Goal: Task Accomplishment & Management: Manage account settings

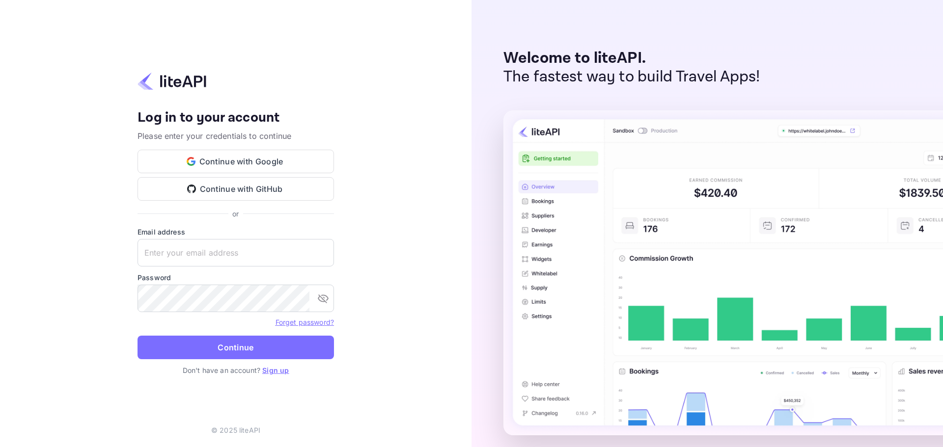
click at [274, 271] on form "Email address ​ Password ​ Forget password? Continue" at bounding box center [235, 296] width 196 height 138
click at [273, 258] on input "text" at bounding box center [235, 252] width 196 height 27
paste input "services@withjoy.com"
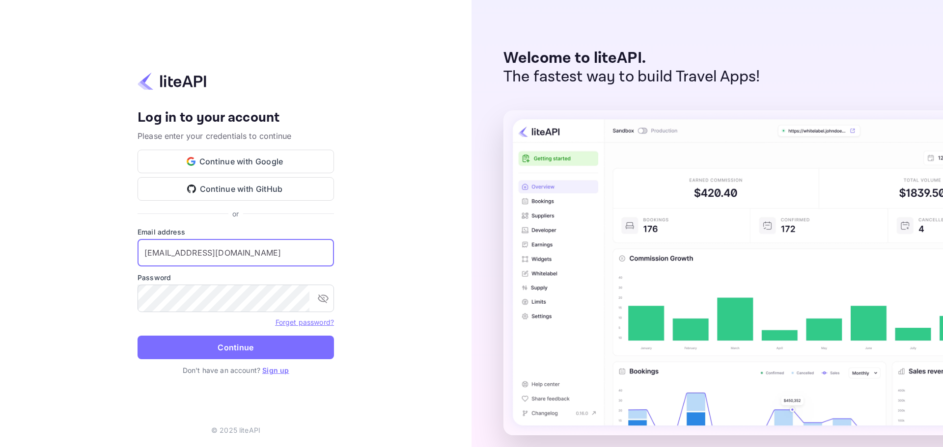
type input "services@withjoy.com"
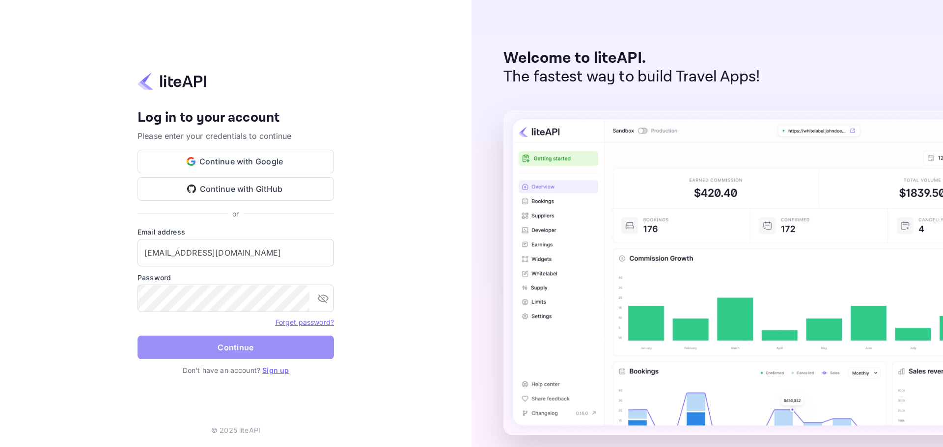
click at [250, 352] on button "Continue" at bounding box center [235, 348] width 196 height 24
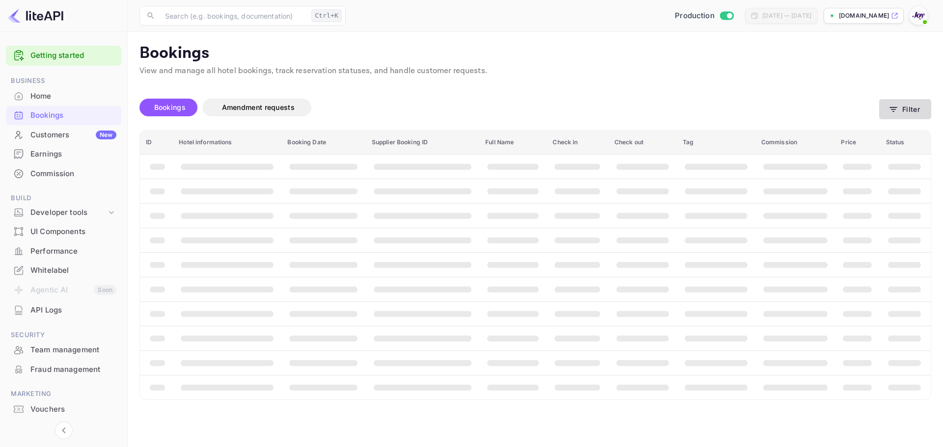
click at [897, 107] on icon "button" at bounding box center [893, 110] width 10 height 10
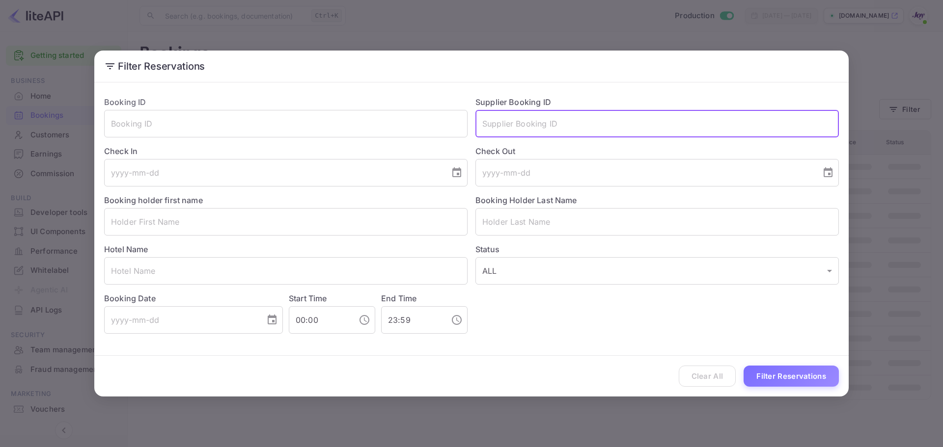
click at [526, 116] on input "text" at bounding box center [656, 123] width 363 height 27
paste input "8950859"
type input "8950859"
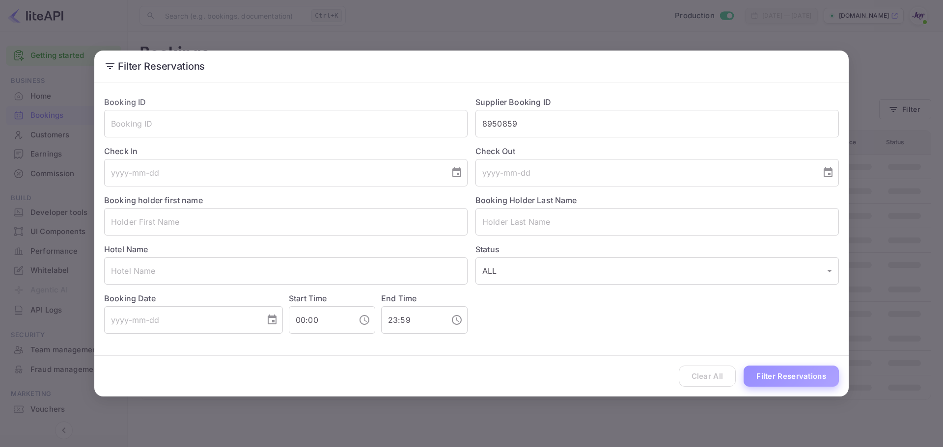
click at [832, 384] on button "Filter Reservations" at bounding box center [790, 376] width 95 height 21
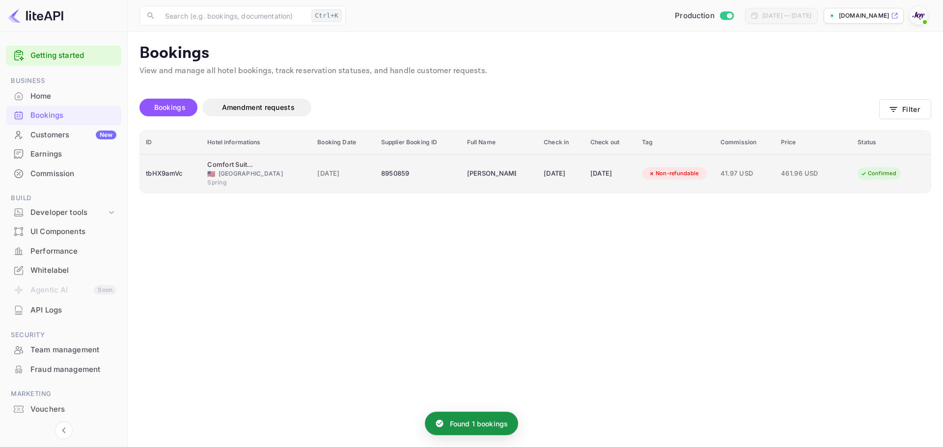
click at [375, 178] on td "8950859" at bounding box center [418, 173] width 86 height 39
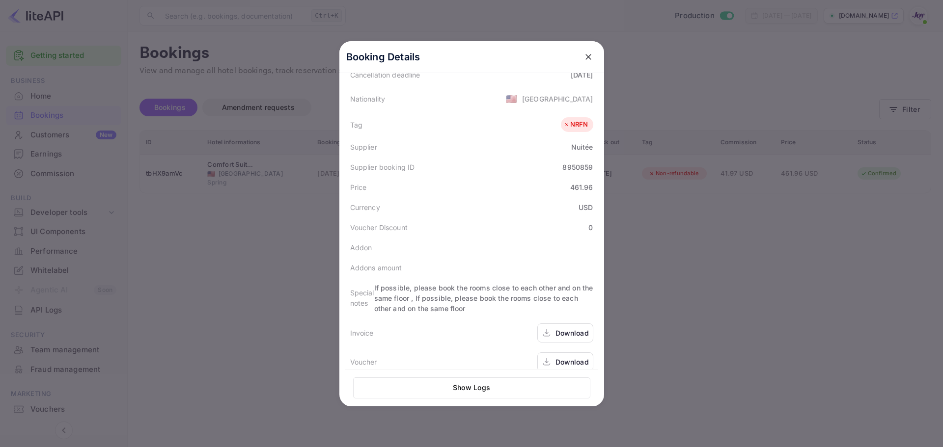
scroll to position [240, 0]
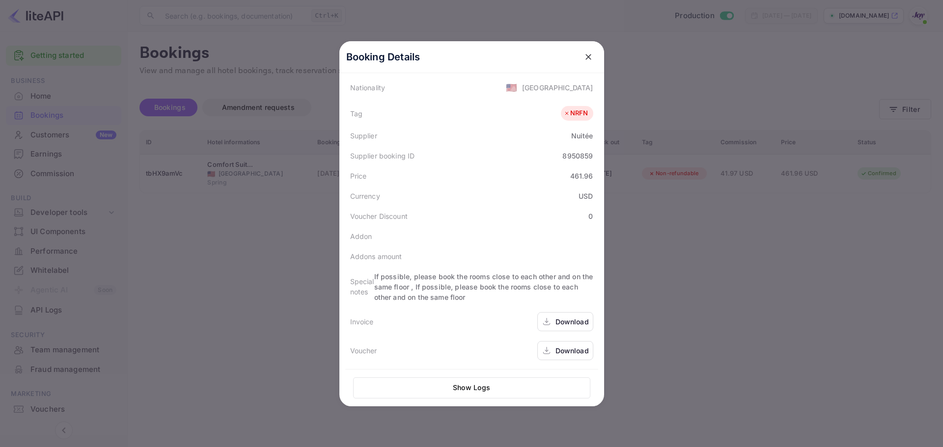
click at [558, 349] on div "Download" at bounding box center [571, 351] width 33 height 10
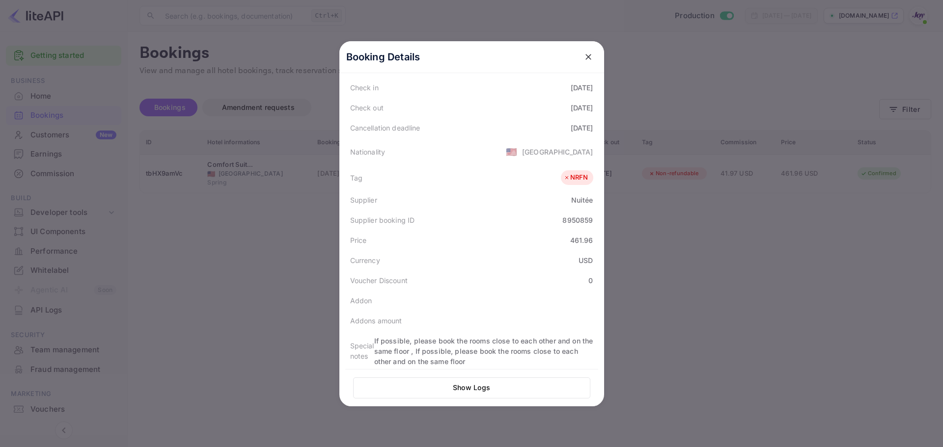
scroll to position [196, 0]
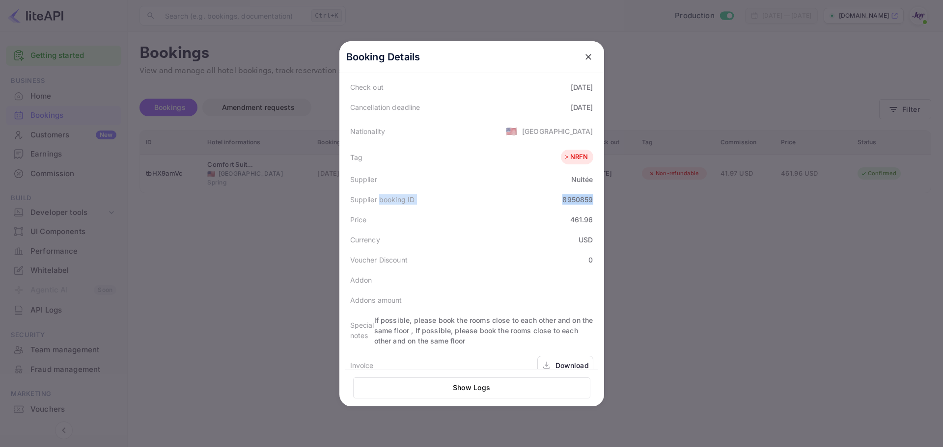
drag, startPoint x: 375, startPoint y: 201, endPoint x: 593, endPoint y: 201, distance: 218.0
click at [593, 201] on div "Supplier booking ID 8950859" at bounding box center [471, 200] width 253 height 20
copy div "booking ID 8950859"
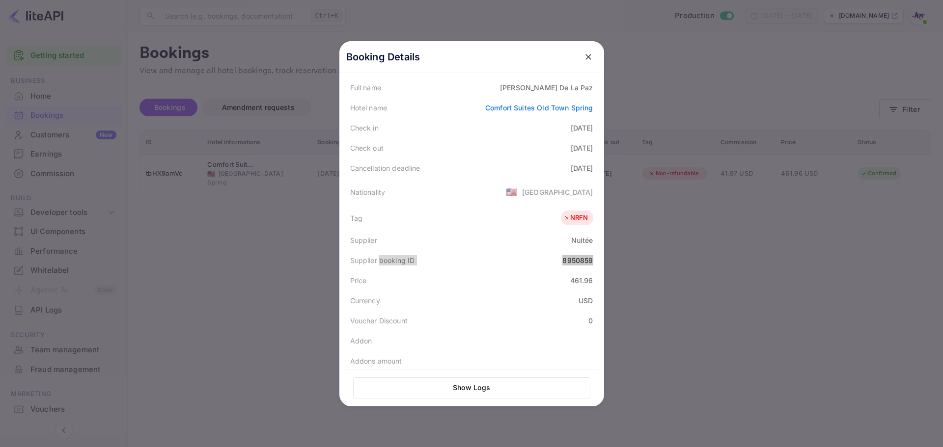
scroll to position [49, 0]
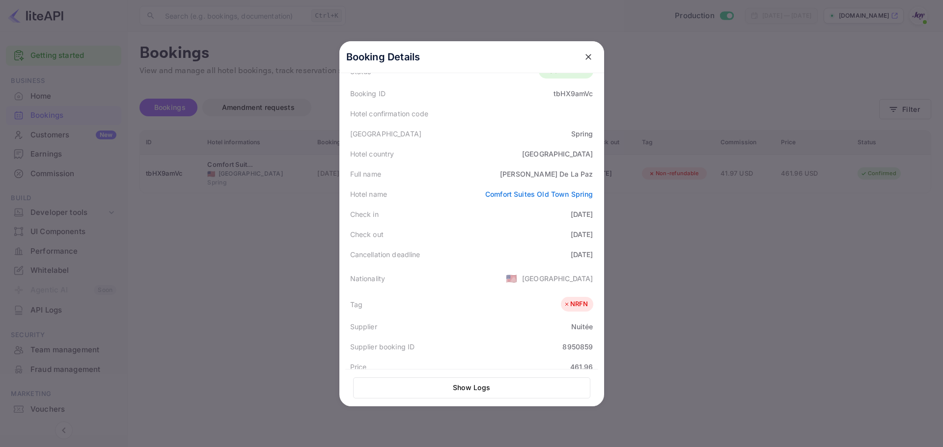
drag, startPoint x: 297, startPoint y: 255, endPoint x: 226, endPoint y: 63, distance: 204.7
click at [297, 253] on div at bounding box center [471, 223] width 943 height 447
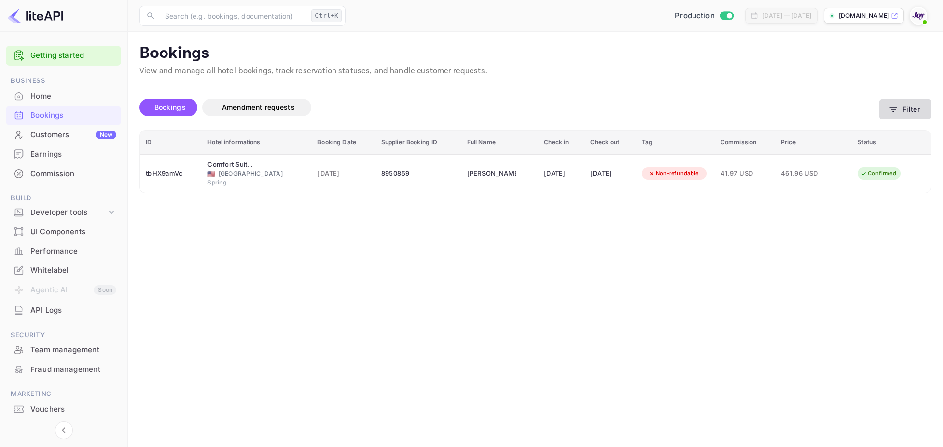
click at [903, 105] on button "Filter" at bounding box center [905, 109] width 52 height 20
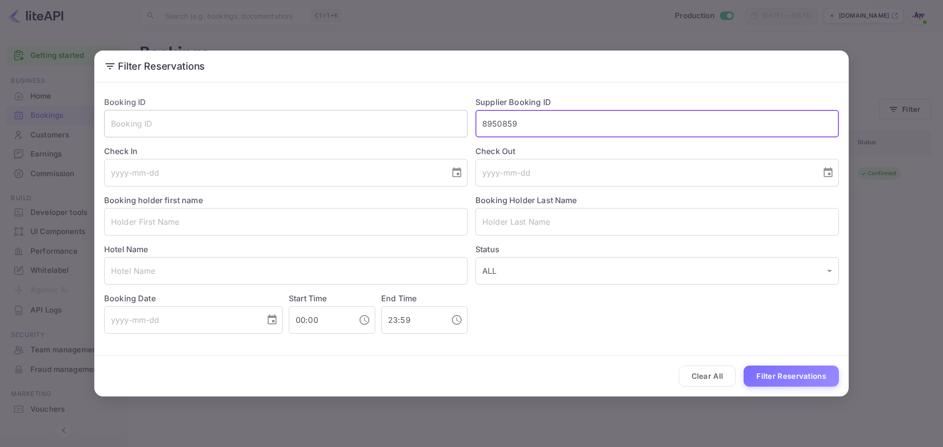
drag, startPoint x: 533, startPoint y: 124, endPoint x: 373, endPoint y: 121, distance: 160.6
click at [373, 121] on div "Booking ID ​ Supplier Booking ID 8950859 ​ Check In ​ Check Out ​ Booking holde…" at bounding box center [467, 210] width 742 height 245
paste input "6687270"
type input "6687270"
click at [795, 381] on button "Filter Reservations" at bounding box center [790, 376] width 95 height 21
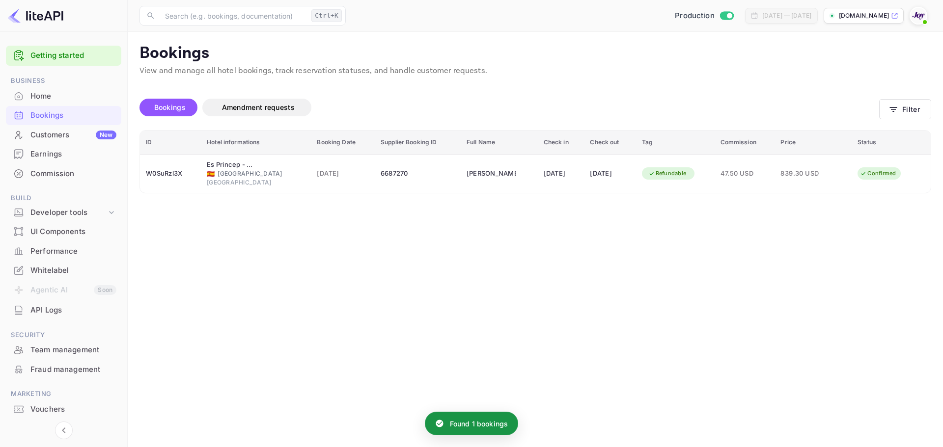
click at [131, 424] on main "Bookings View and manage all hotel bookings, track reservation statuses, and ha…" at bounding box center [535, 239] width 815 height 415
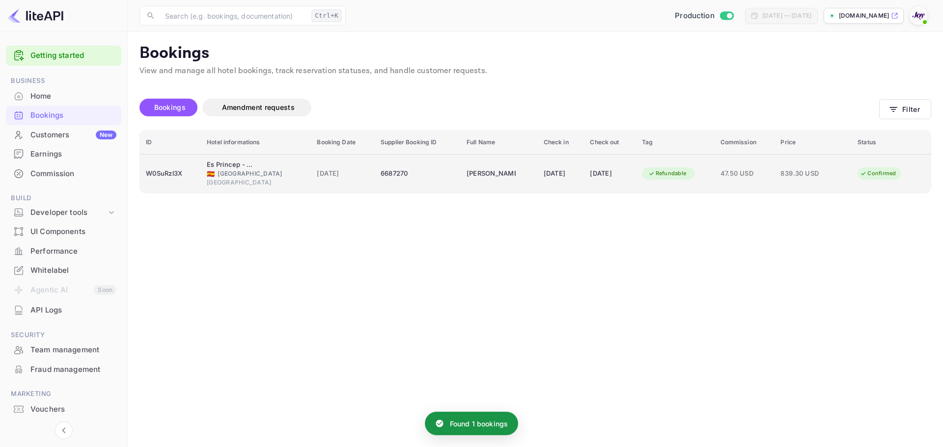
click at [461, 164] on td "[PERSON_NAME]" at bounding box center [499, 173] width 77 height 39
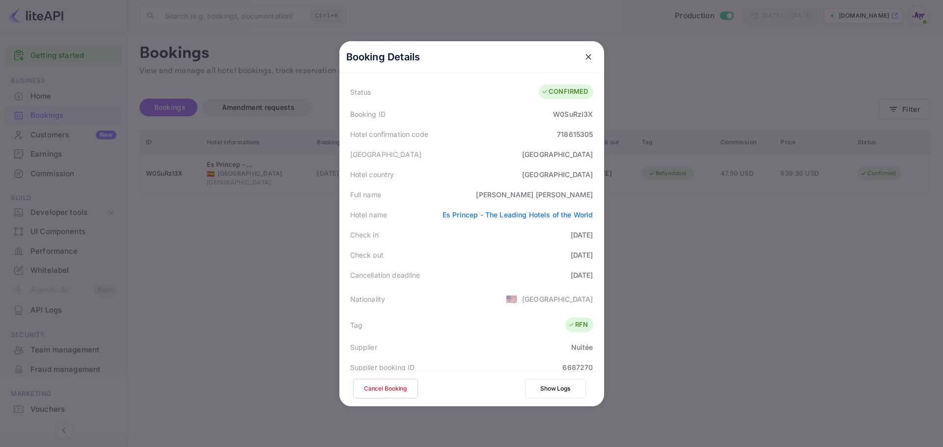
scroll to position [0, 0]
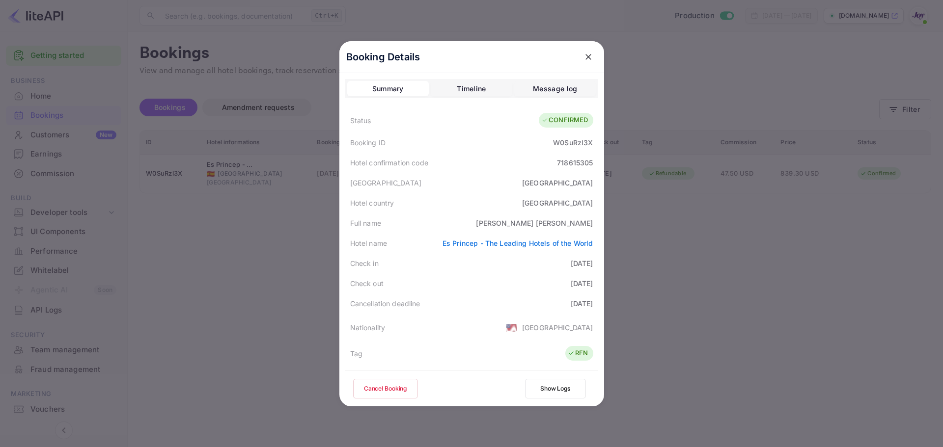
click at [569, 55] on div "Booking Details" at bounding box center [471, 57] width 265 height 32
click at [587, 59] on icon "close" at bounding box center [588, 57] width 10 height 10
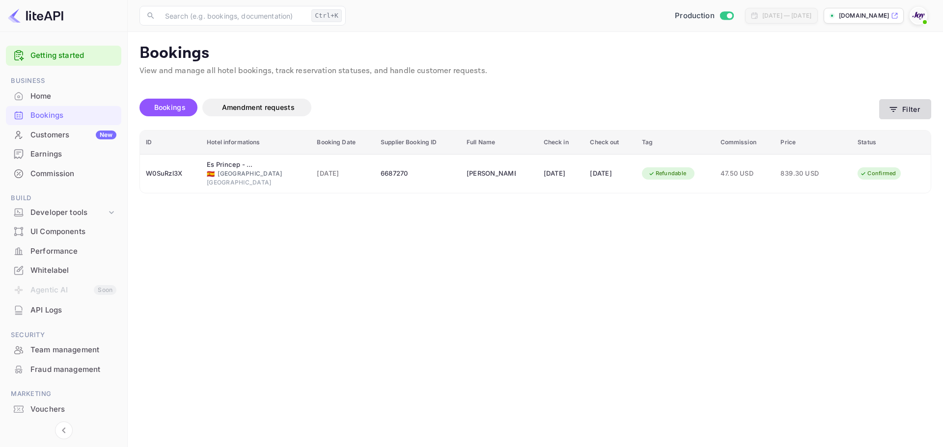
click at [908, 108] on button "Filter" at bounding box center [905, 109] width 52 height 20
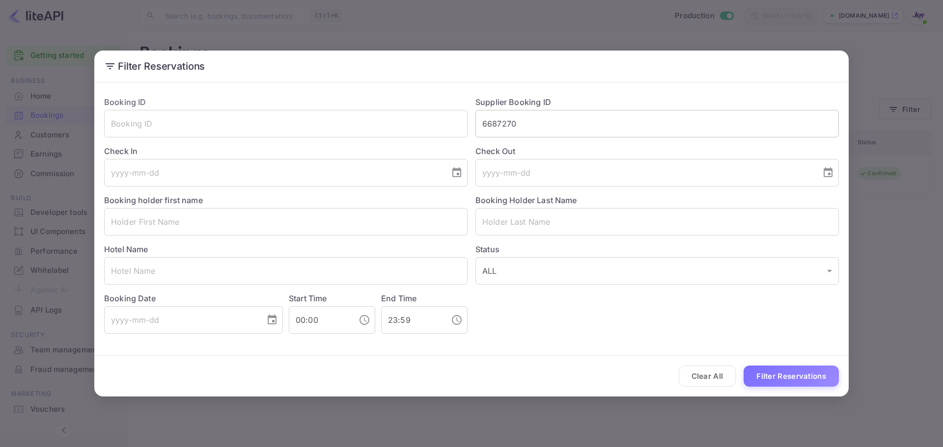
click at [560, 122] on input "6687270" at bounding box center [656, 123] width 363 height 27
paste input "8547158"
type input "8547158"
click at [809, 373] on button "Filter Reservations" at bounding box center [790, 376] width 95 height 21
click at [552, 129] on input "8547158" at bounding box center [656, 123] width 363 height 27
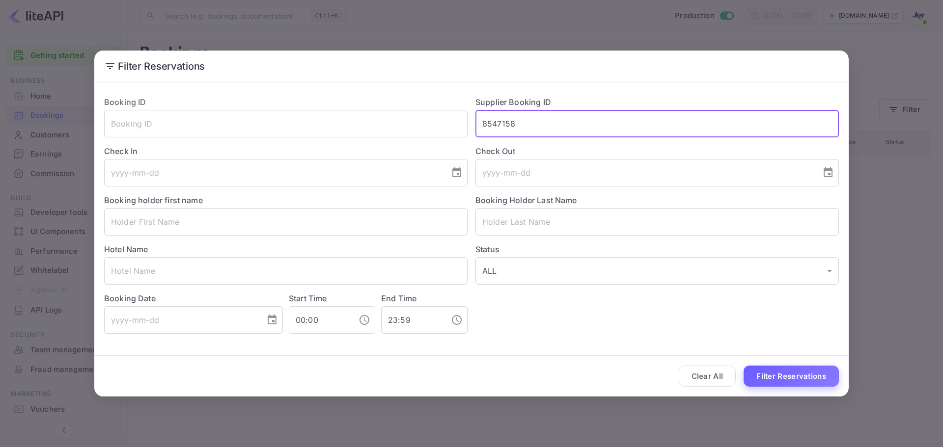
click at [780, 372] on button "Filter Reservations" at bounding box center [790, 376] width 95 height 21
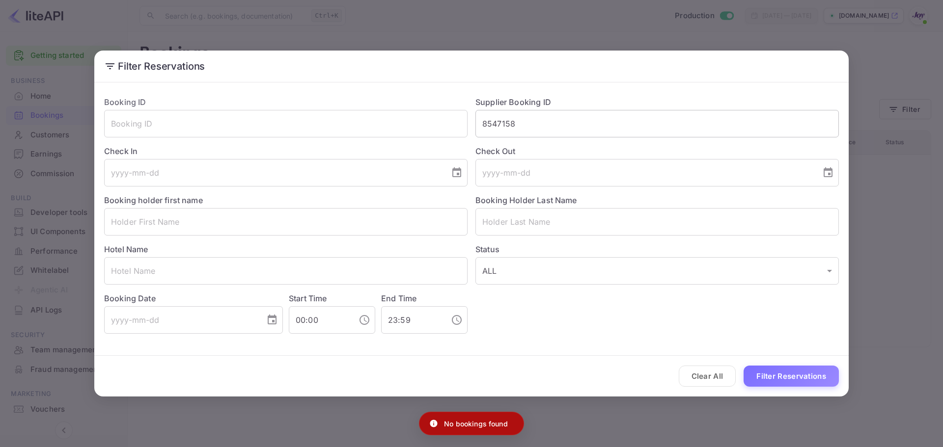
click at [549, 130] on input "8547158" at bounding box center [656, 123] width 363 height 27
click at [577, 122] on input "text" at bounding box center [656, 123] width 363 height 27
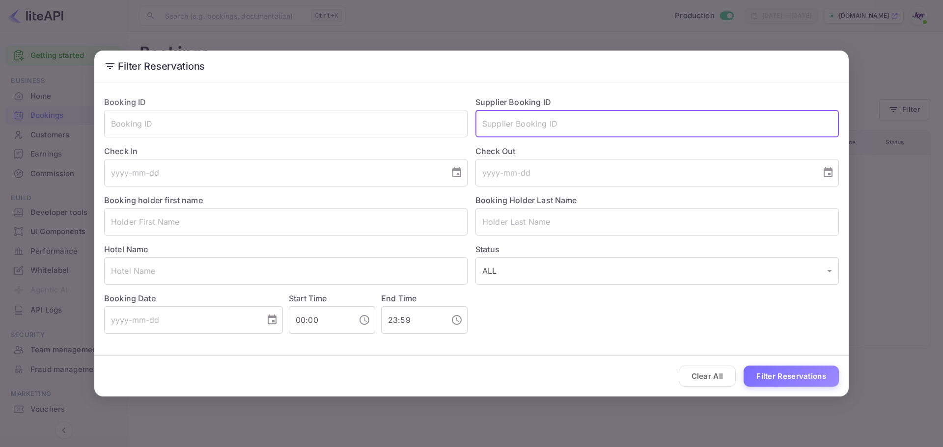
paste input "8547158"
type input "8547158"
click at [798, 380] on button "Filter Reservations" at bounding box center [790, 376] width 95 height 21
click at [558, 120] on input "text" at bounding box center [656, 123] width 363 height 27
paste input "8547158"
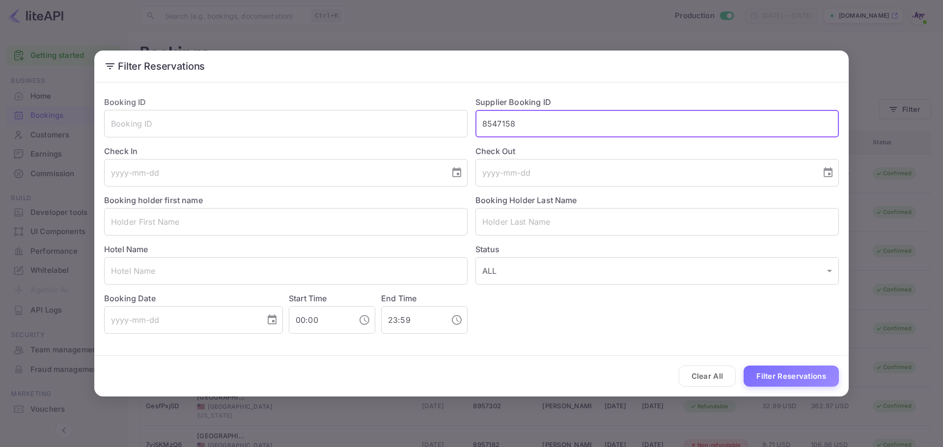
type input "8547158"
click at [808, 380] on button "Filter Reservations" at bounding box center [790, 376] width 95 height 21
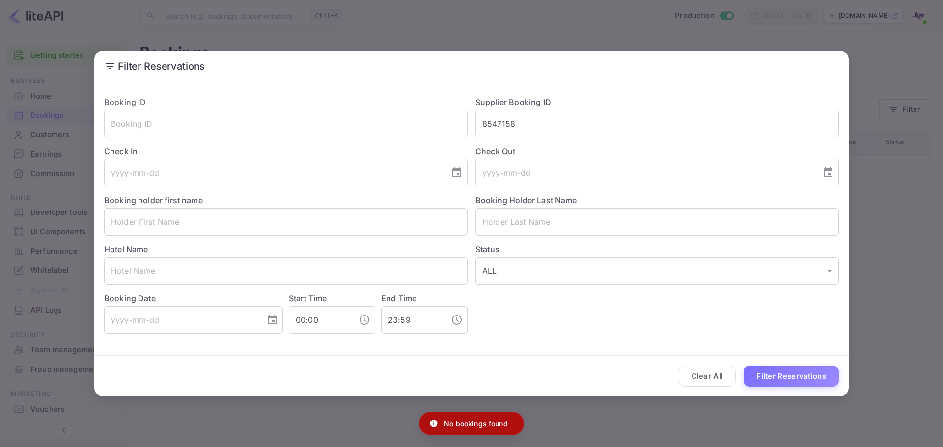
click at [213, 415] on div "Filter Reservations Booking ID ​ Supplier Booking ID 8547158 ​ Check In ​ Check…" at bounding box center [471, 223] width 943 height 447
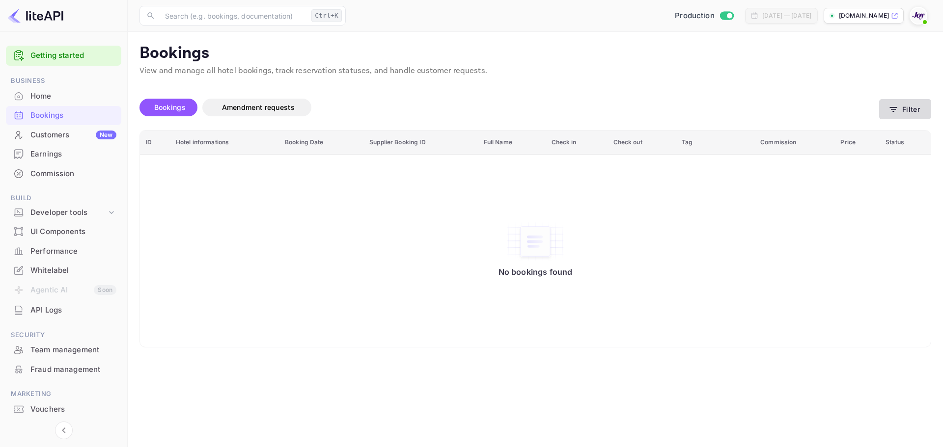
click at [903, 102] on button "Filter" at bounding box center [905, 109] width 52 height 20
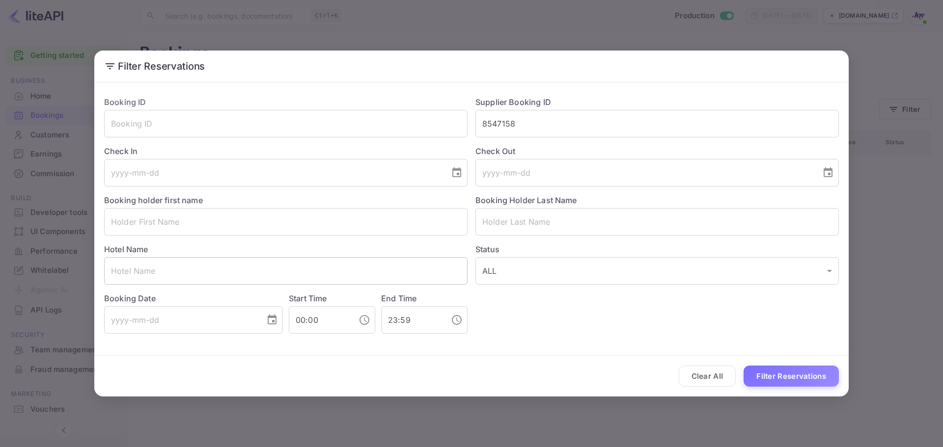
click at [169, 268] on input "text" at bounding box center [285, 270] width 363 height 27
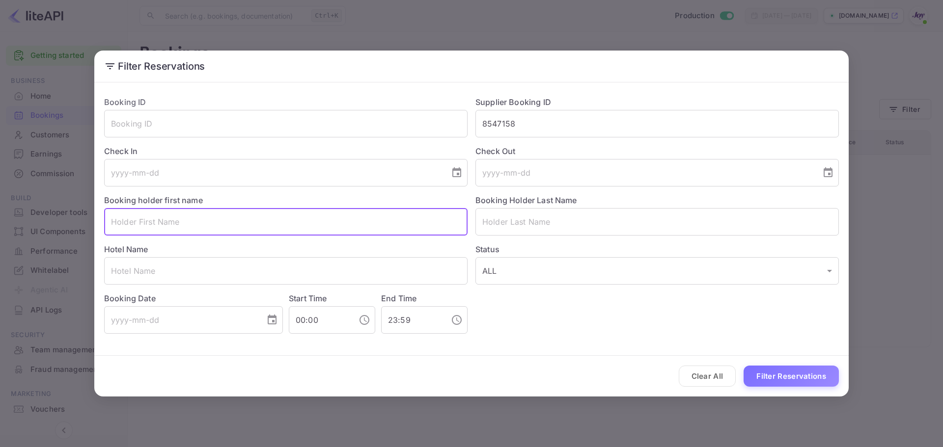
click at [178, 224] on input "text" at bounding box center [285, 221] width 363 height 27
paste input "Karen Crozier"
drag, startPoint x: 136, startPoint y: 223, endPoint x: 167, endPoint y: 222, distance: 31.4
click at [167, 222] on input "Karen Crozier" at bounding box center [285, 221] width 363 height 27
type input "Karen"
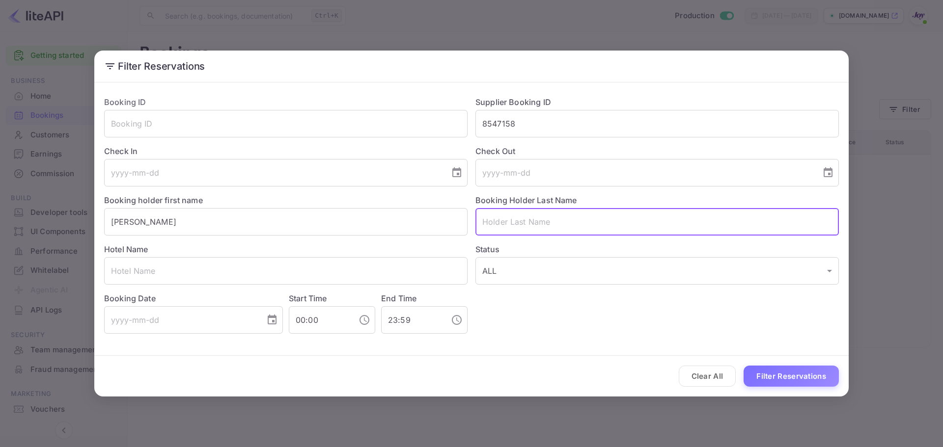
click at [516, 218] on input "text" at bounding box center [656, 221] width 363 height 27
paste input "Crozier"
type input "Crozier"
click at [346, 227] on input "Karen" at bounding box center [285, 221] width 363 height 27
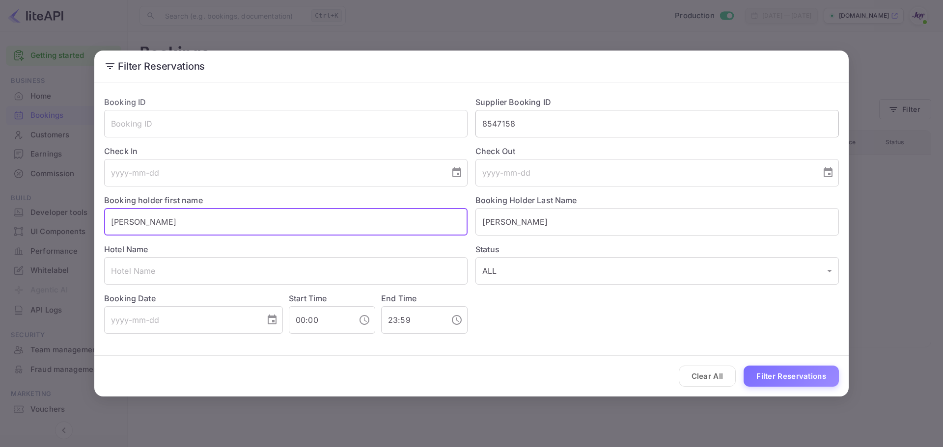
type input "Karen"
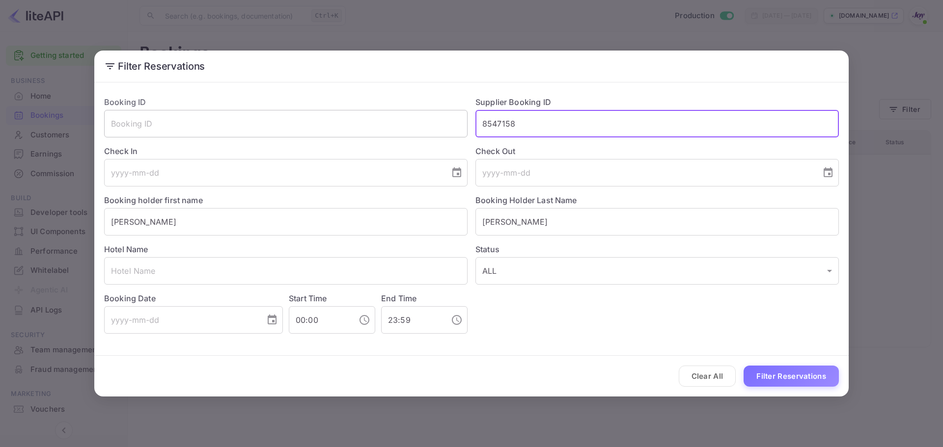
drag, startPoint x: 554, startPoint y: 125, endPoint x: 435, endPoint y: 125, distance: 118.3
click at [435, 125] on div "Booking ID ​ Supplier Booking ID 8547158 ​ Check In ​ Check Out ​ Booking holde…" at bounding box center [467, 210] width 742 height 245
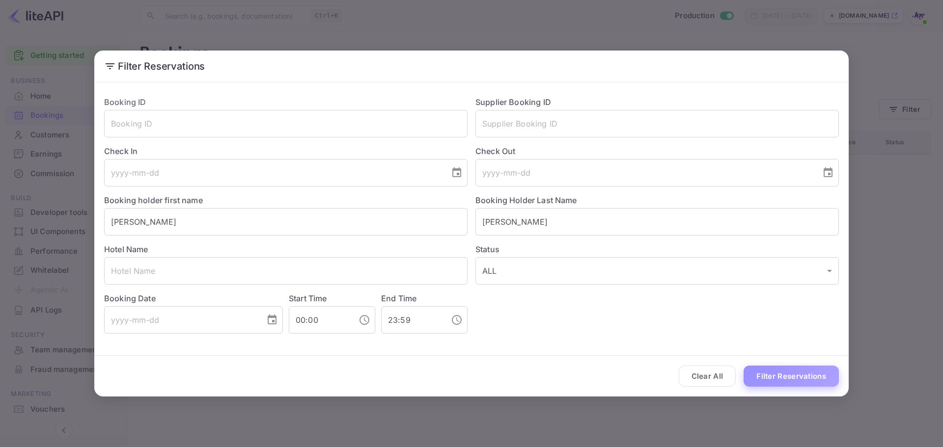
click at [773, 368] on button "Filter Reservations" at bounding box center [790, 376] width 95 height 21
click at [773, 371] on div "Clear All Loading..." at bounding box center [471, 376] width 754 height 41
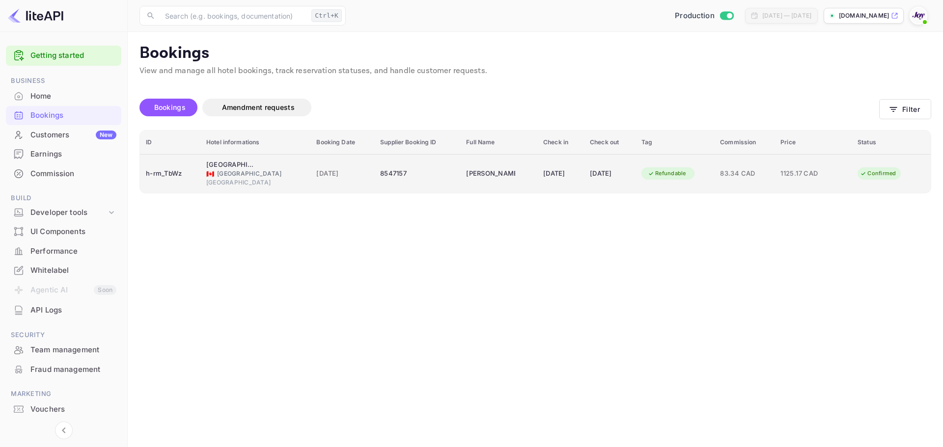
click at [380, 172] on div "8547157" at bounding box center [417, 174] width 74 height 16
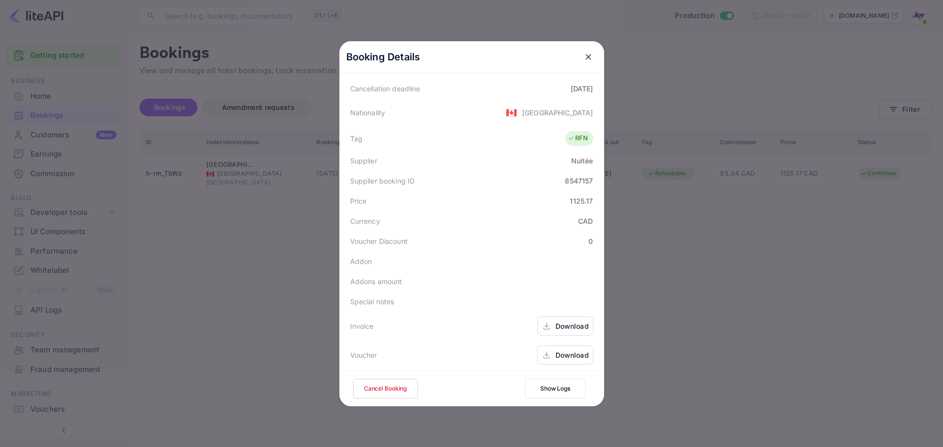
scroll to position [218, 0]
click at [567, 355] on div "Download" at bounding box center [571, 352] width 33 height 10
click at [898, 125] on div at bounding box center [471, 223] width 943 height 447
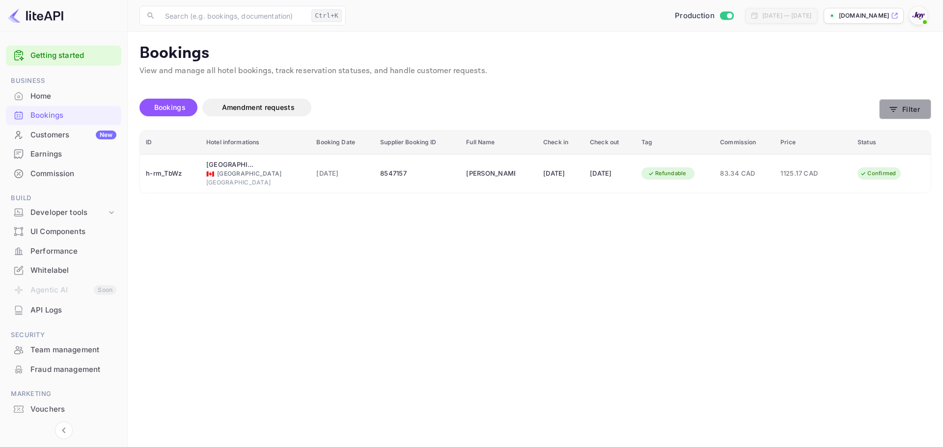
click at [911, 103] on button "Filter" at bounding box center [905, 109] width 52 height 20
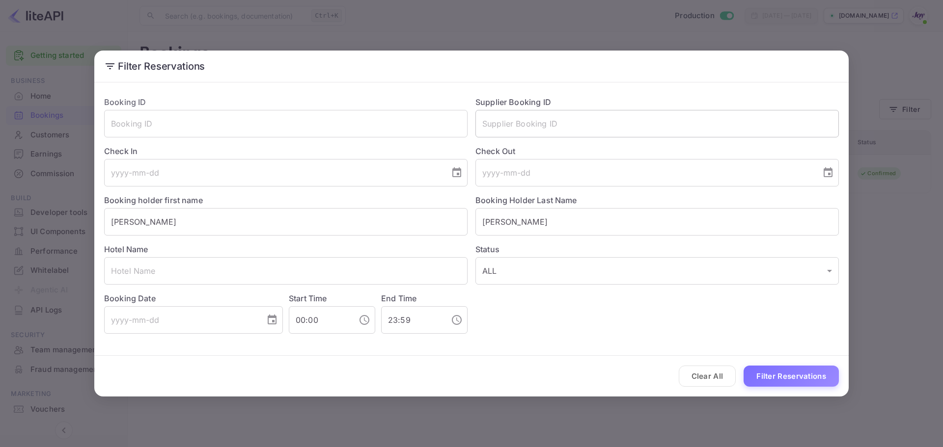
click at [507, 121] on input "text" at bounding box center [656, 123] width 363 height 27
paste input "8949044"
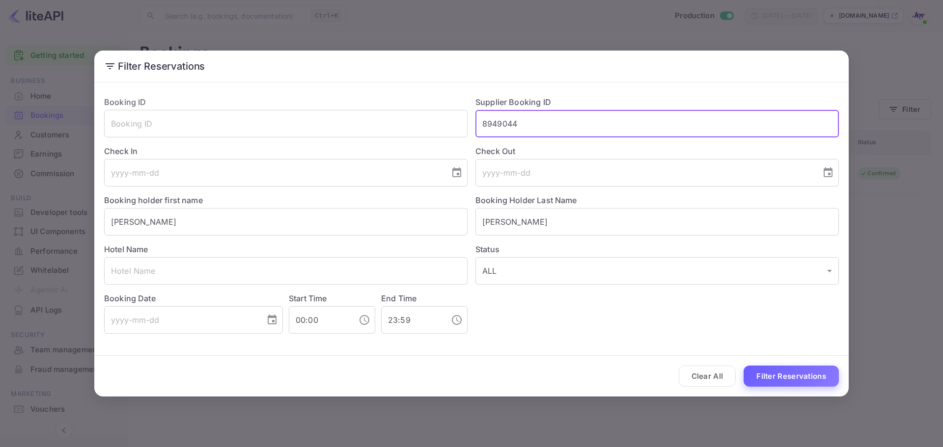
type input "8949044"
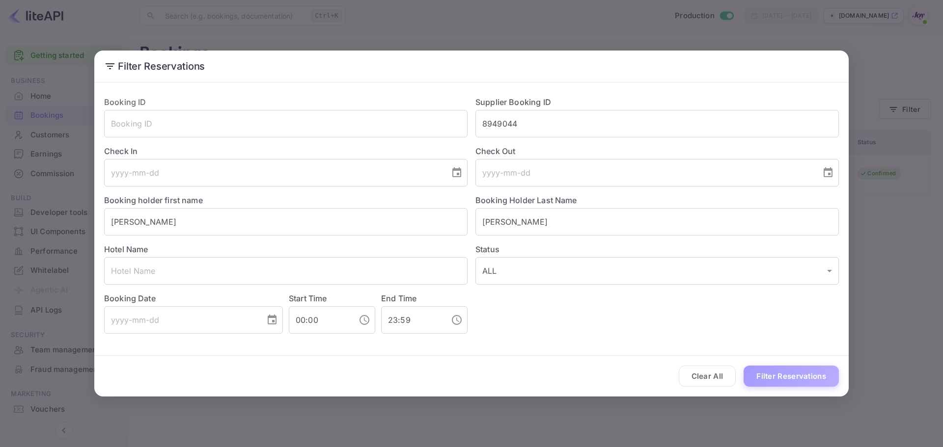
drag, startPoint x: 778, startPoint y: 380, endPoint x: 778, endPoint y: 374, distance: 5.9
click at [779, 380] on button "Filter Reservations" at bounding box center [790, 376] width 95 height 21
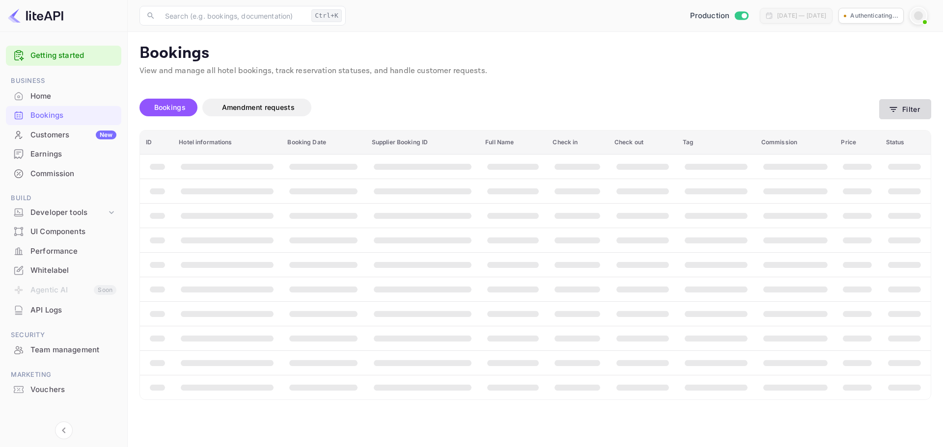
click at [893, 112] on icon "button" at bounding box center [893, 110] width 10 height 10
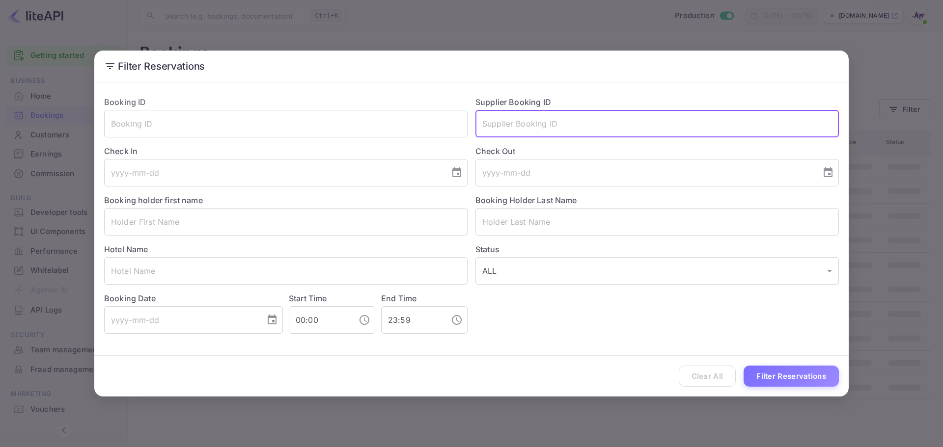
click at [586, 129] on input "text" at bounding box center [656, 123] width 363 height 27
paste input "8949044"
type input "8949044"
click at [803, 367] on button "Filter Reservations" at bounding box center [790, 376] width 95 height 21
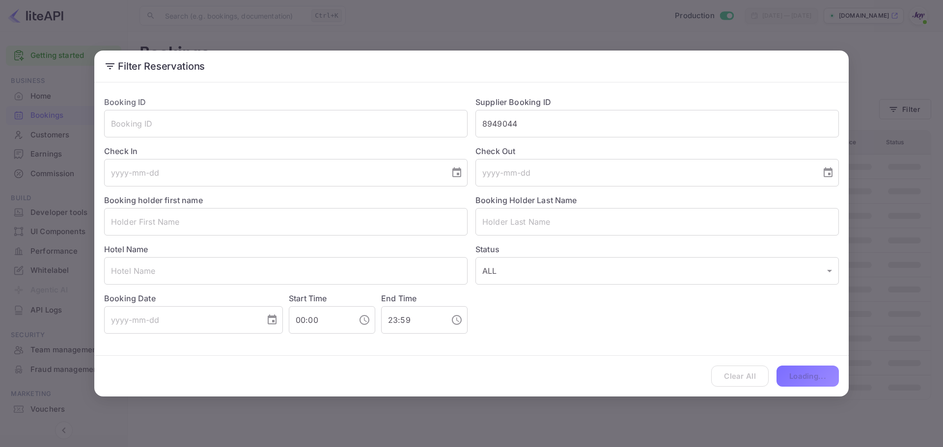
click at [807, 369] on div "Clear All Loading..." at bounding box center [471, 376] width 754 height 41
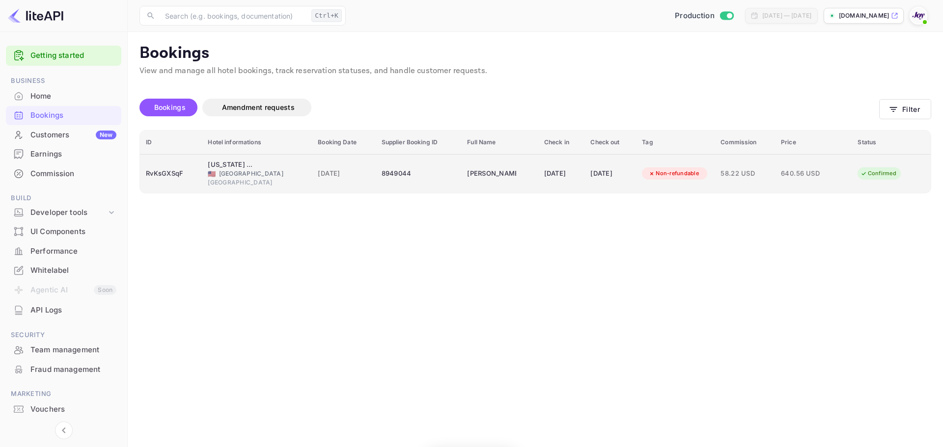
click at [286, 163] on div "New York Marriott at the Brooklyn Bridge 🇺🇸 United States of America Brooklyn" at bounding box center [257, 173] width 98 height 27
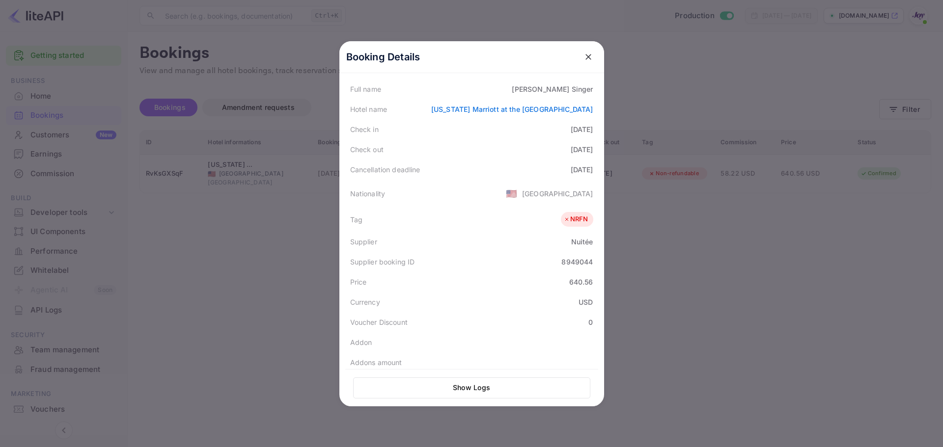
scroll to position [219, 0]
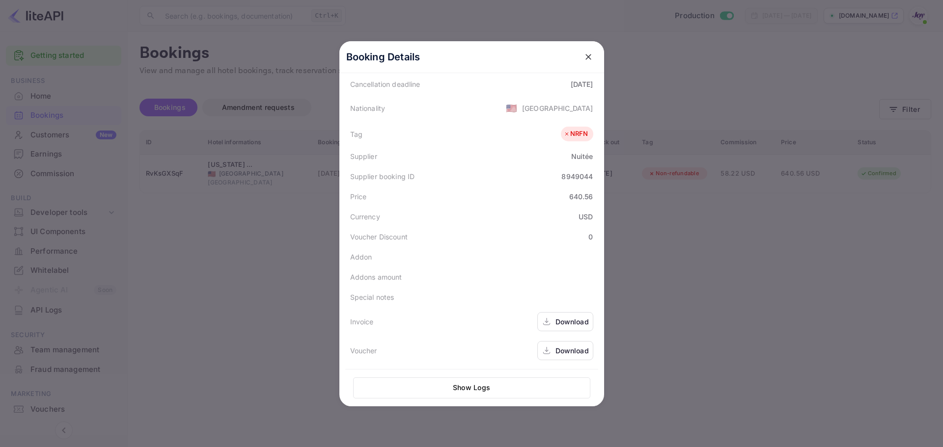
click at [567, 350] on div "Download" at bounding box center [571, 351] width 33 height 10
click at [768, 96] on div at bounding box center [471, 223] width 943 height 447
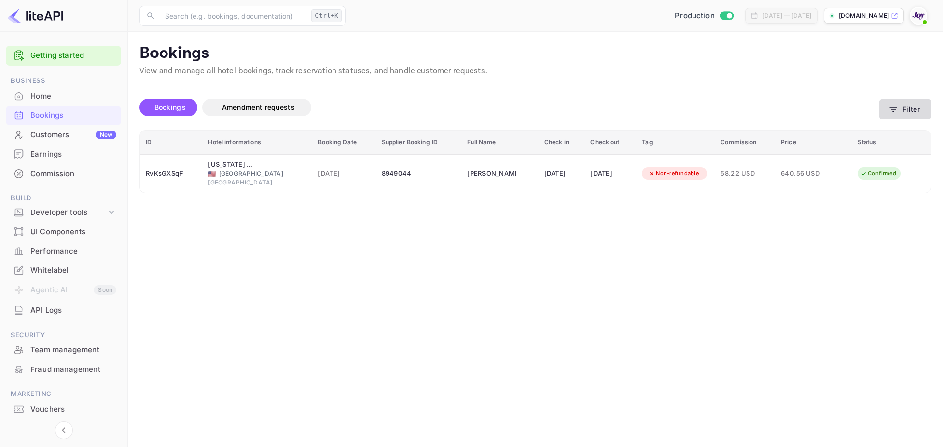
click at [916, 114] on button "Filter" at bounding box center [905, 109] width 52 height 20
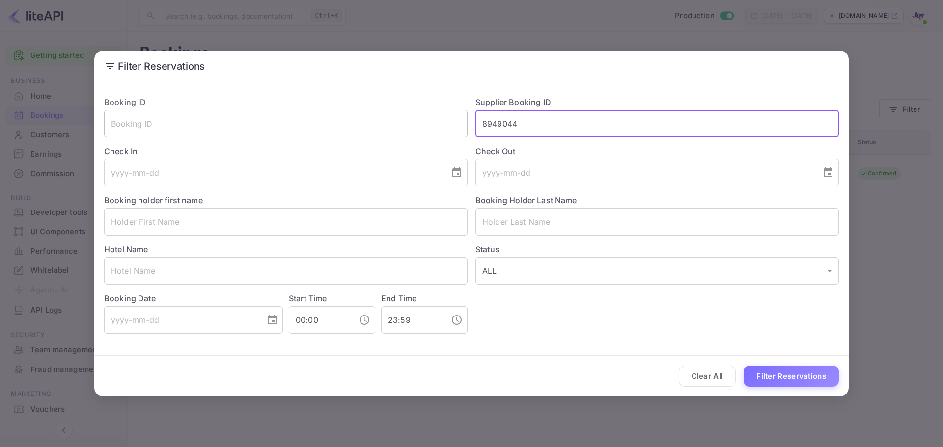
drag, startPoint x: 544, startPoint y: 128, endPoint x: 422, endPoint y: 130, distance: 122.7
click at [422, 130] on div "Booking ID ​ Supplier Booking ID 8949044 ​ Check In ​ Check Out ​ Booking holde…" at bounding box center [467, 210] width 742 height 245
click at [145, 223] on input "text" at bounding box center [285, 221] width 363 height 27
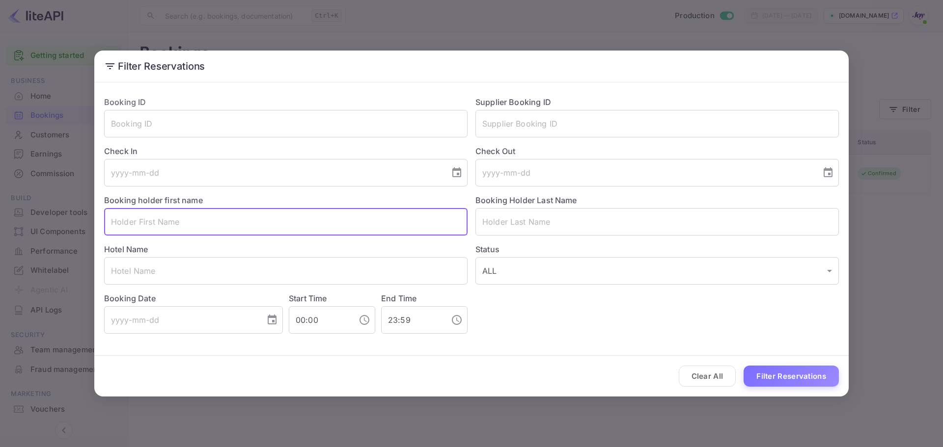
paste input "Angel Mitov"
drag, startPoint x: 136, startPoint y: 221, endPoint x: 162, endPoint y: 221, distance: 25.0
click at [162, 221] on input "Angel Mitov" at bounding box center [285, 221] width 363 height 27
type input "Angel"
click at [517, 224] on input "text" at bounding box center [656, 221] width 363 height 27
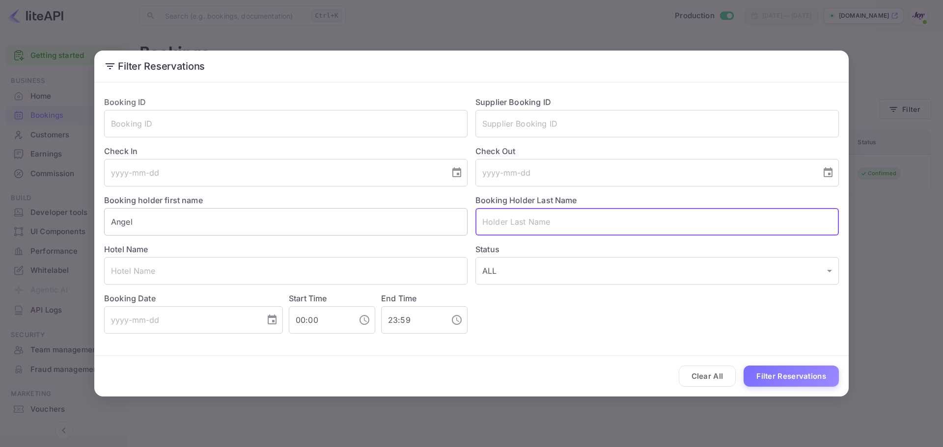
paste input "Mitov"
type input "Mitov"
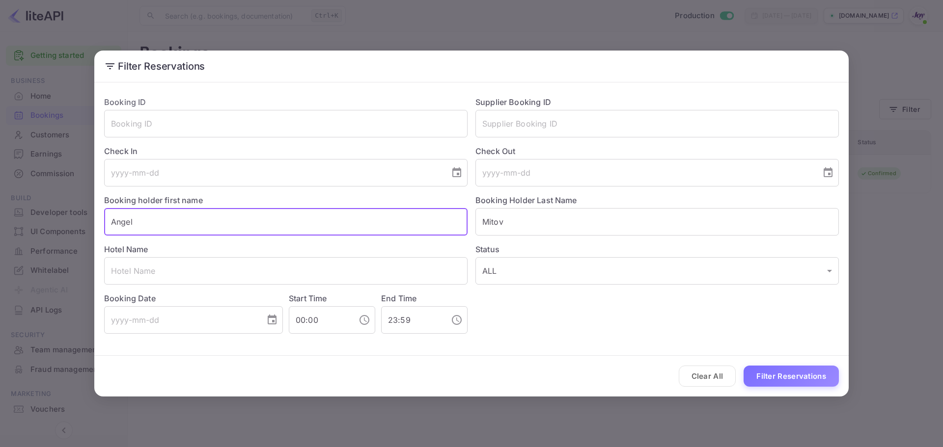
click at [332, 236] on input "Angel" at bounding box center [285, 221] width 363 height 27
type input "Angel"
click at [784, 372] on button "Filter Reservations" at bounding box center [790, 376] width 95 height 21
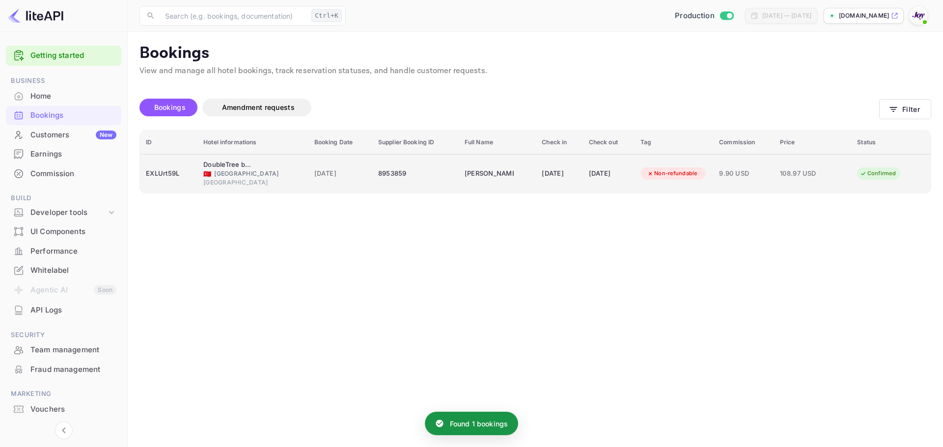
click at [416, 178] on div "8953859" at bounding box center [415, 174] width 75 height 16
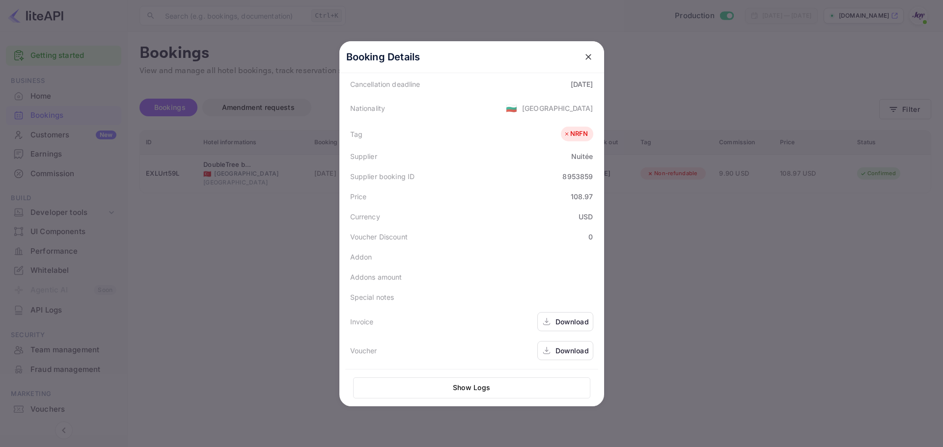
click at [569, 324] on div "Download" at bounding box center [571, 322] width 33 height 10
click at [563, 355] on div "Download" at bounding box center [571, 351] width 33 height 10
click at [828, 265] on div at bounding box center [471, 223] width 943 height 447
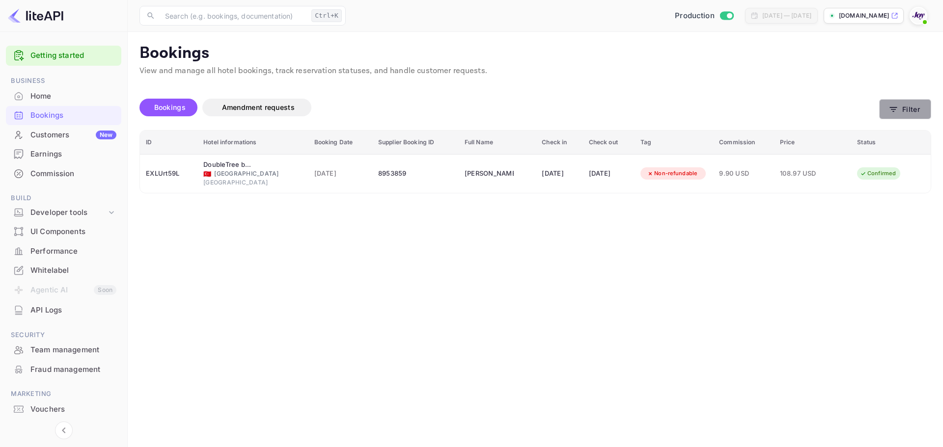
click at [905, 111] on button "Filter" at bounding box center [905, 109] width 52 height 20
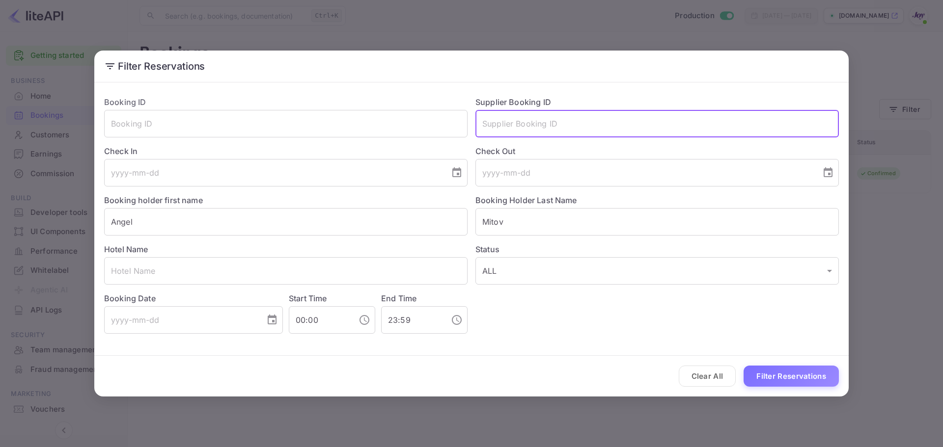
click at [605, 133] on input "text" at bounding box center [656, 123] width 363 height 27
paste input "8547157"
type input "8547157"
click at [551, 122] on input "text" at bounding box center [656, 123] width 363 height 27
paste input "8547157"
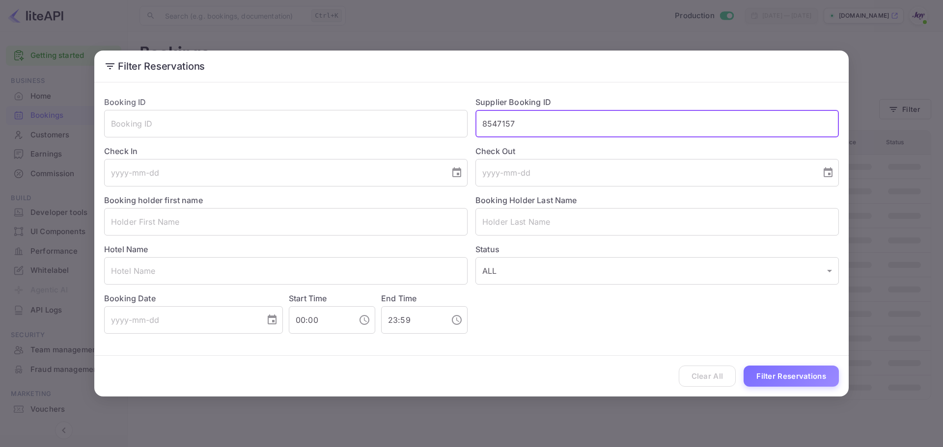
type input "8547157"
click at [802, 376] on button "Filter Reservations" at bounding box center [790, 376] width 95 height 21
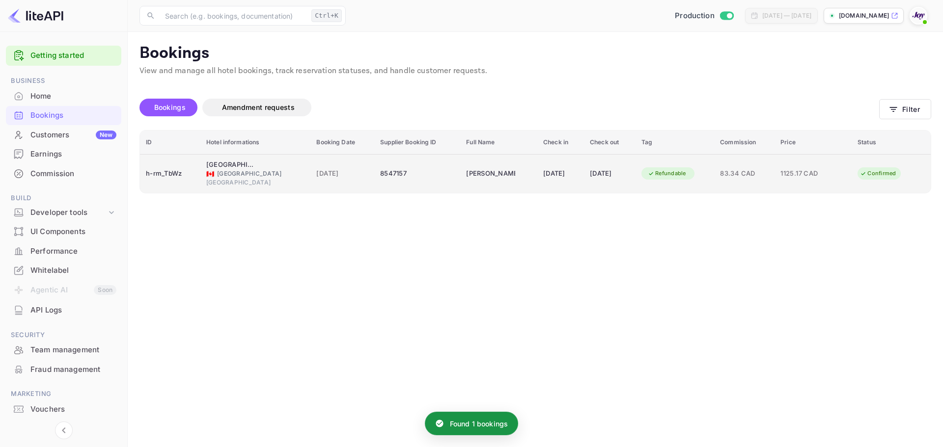
click at [407, 175] on div "8547157" at bounding box center [417, 174] width 74 height 16
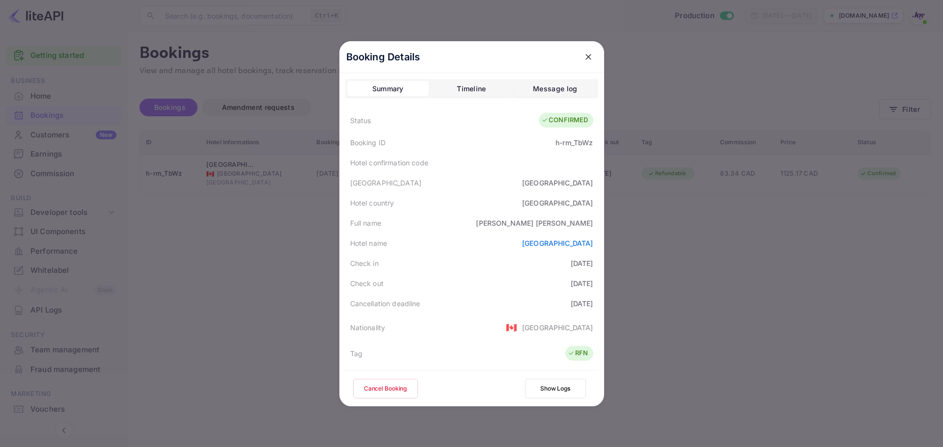
click at [390, 386] on button "Cancel Booking" at bounding box center [385, 389] width 65 height 20
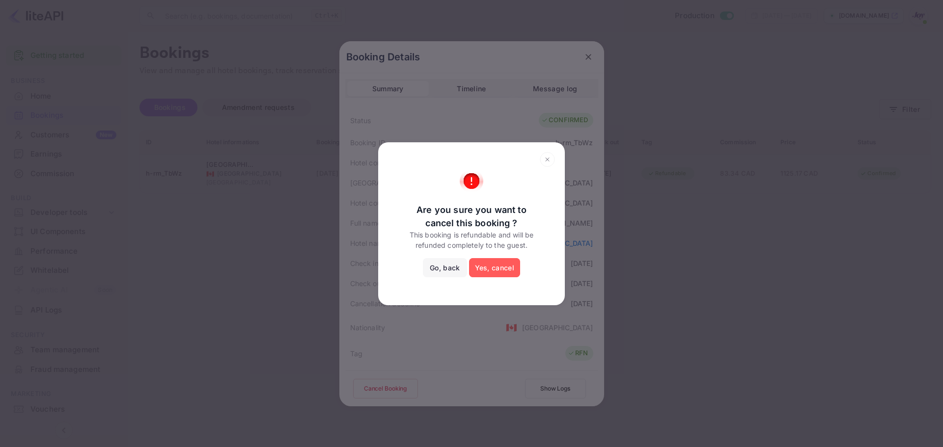
click at [496, 268] on button "Yes, cancel" at bounding box center [494, 268] width 51 height 20
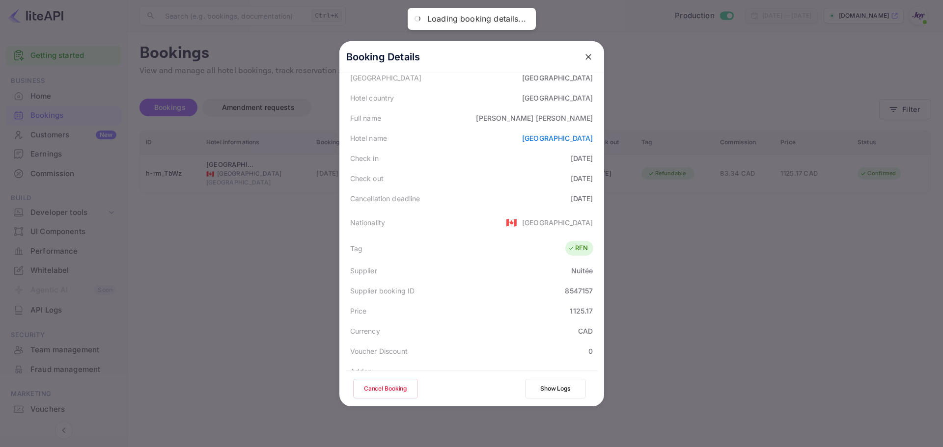
scroll to position [218, 0]
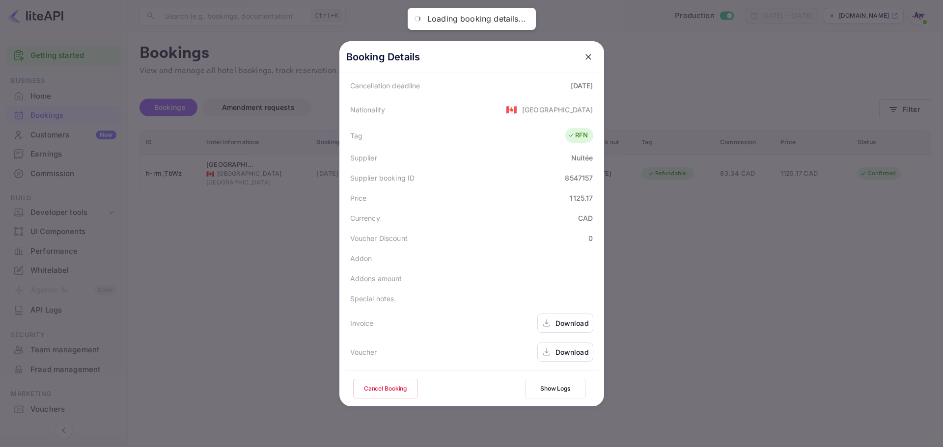
click at [380, 381] on button "Cancel Booking" at bounding box center [385, 389] width 65 height 20
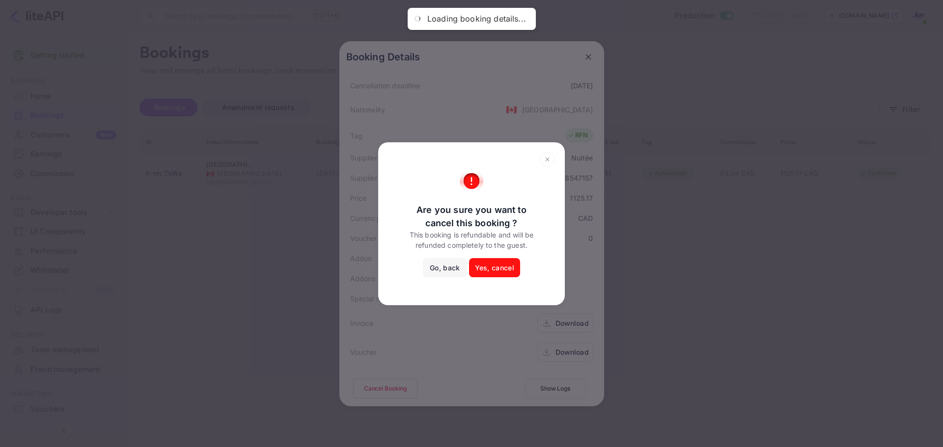
click at [494, 265] on button "Yes, cancel" at bounding box center [494, 268] width 51 height 20
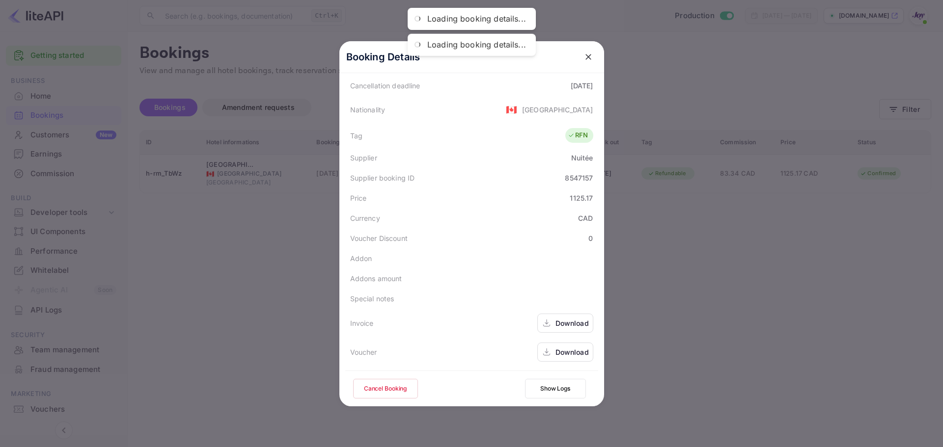
click at [733, 235] on div at bounding box center [471, 223] width 943 height 447
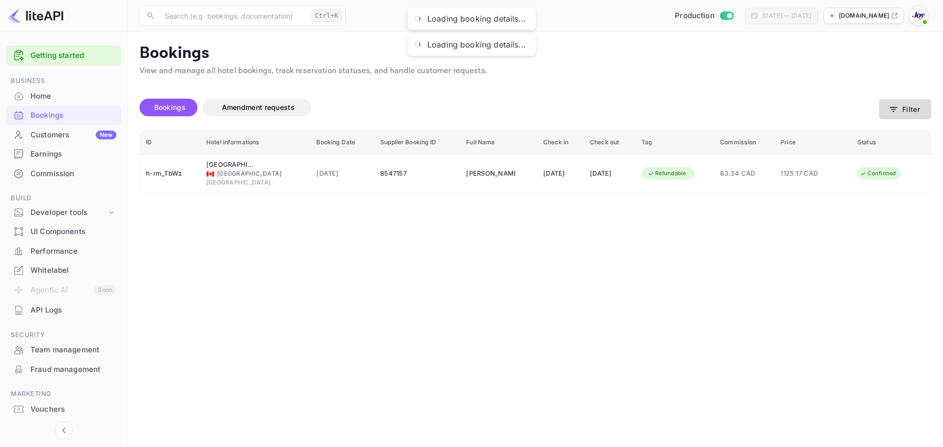
click at [904, 113] on button "Filter" at bounding box center [905, 109] width 52 height 20
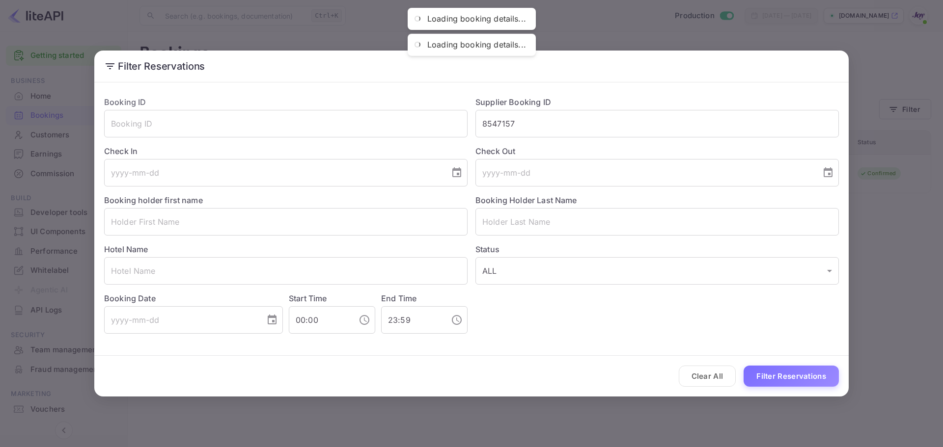
click at [812, 378] on button "Filter Reservations" at bounding box center [790, 376] width 95 height 21
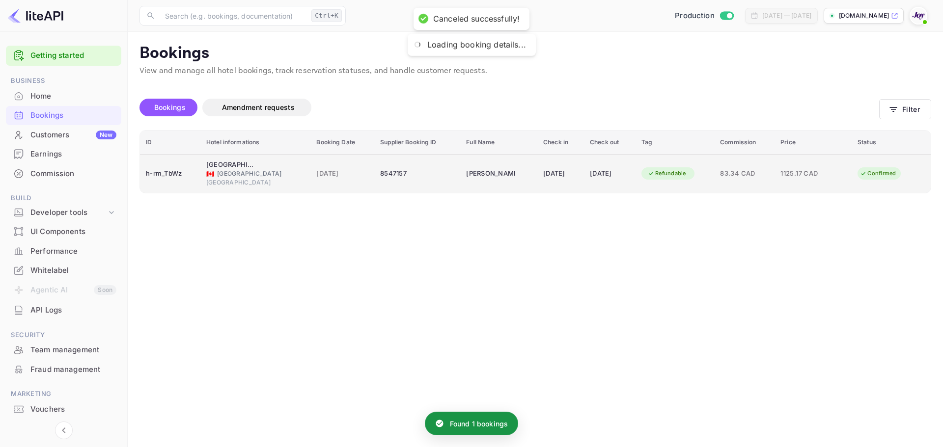
click at [856, 170] on div "Confirmed" at bounding box center [877, 173] width 49 height 12
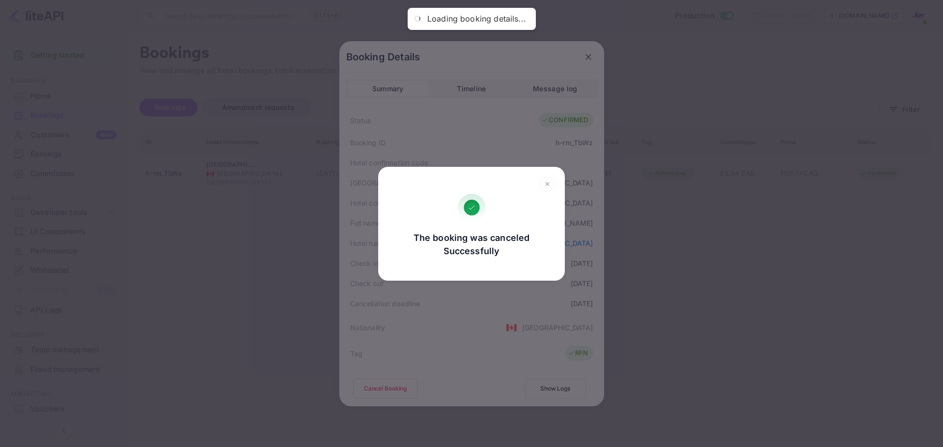
click at [546, 184] on icon at bounding box center [547, 184] width 15 height 15
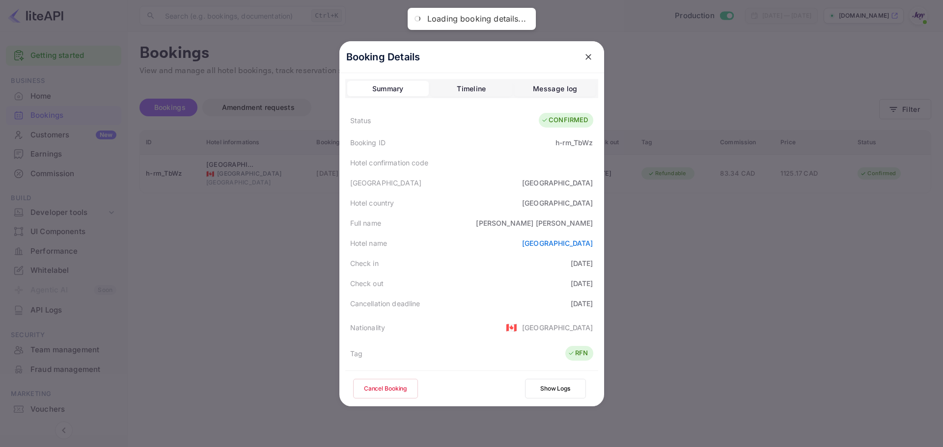
click at [752, 217] on div at bounding box center [471, 223] width 943 height 447
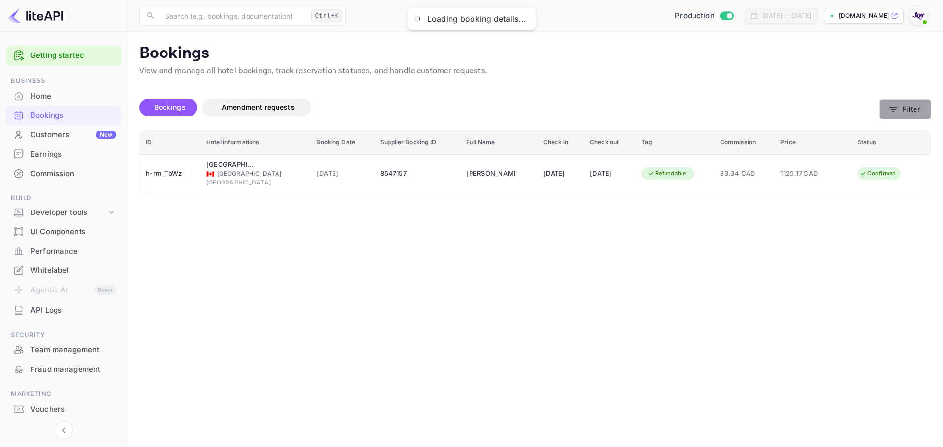
click at [897, 113] on icon "button" at bounding box center [893, 110] width 10 height 10
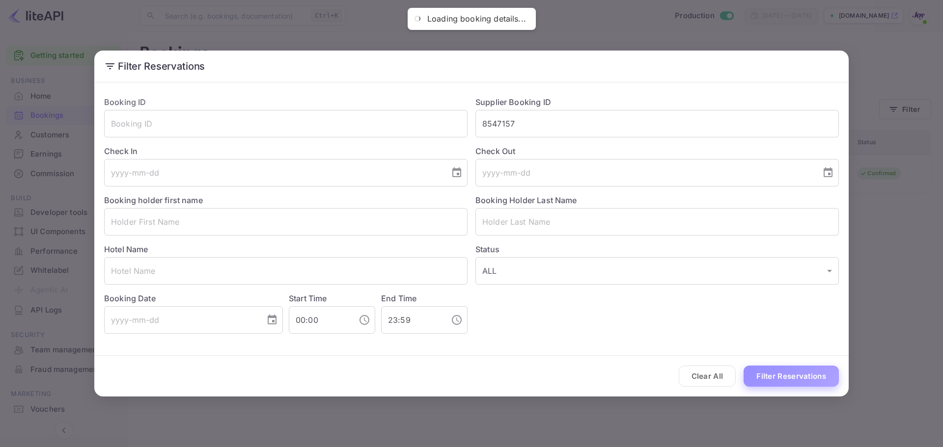
click at [791, 380] on button "Filter Reservations" at bounding box center [790, 376] width 95 height 21
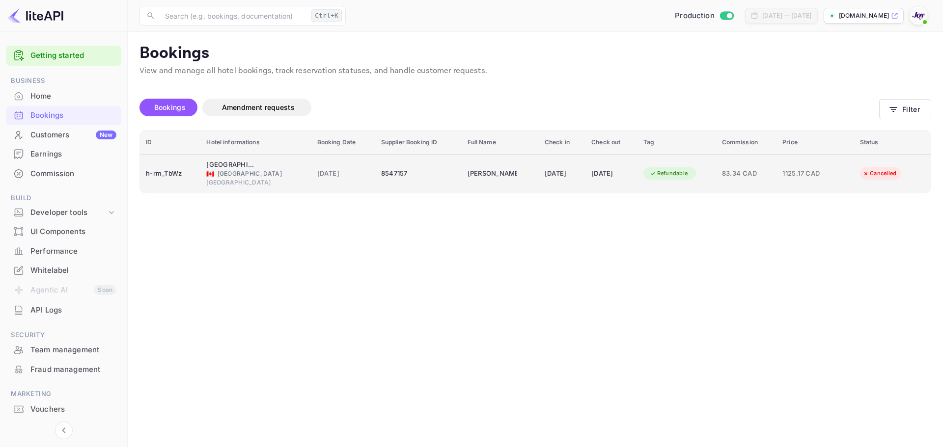
click at [691, 177] on div "Refundable" at bounding box center [668, 173] width 51 height 12
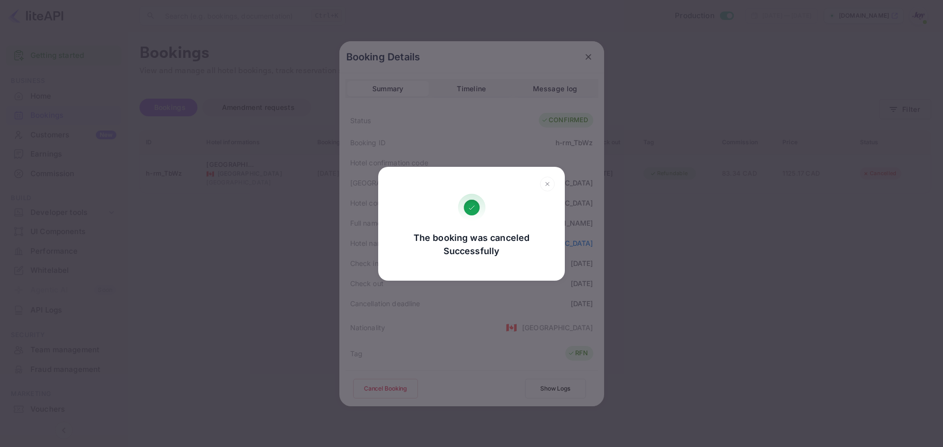
click at [331, 206] on div "The booking was canceled Successfully Go, back Yes, cancel" at bounding box center [471, 223] width 943 height 447
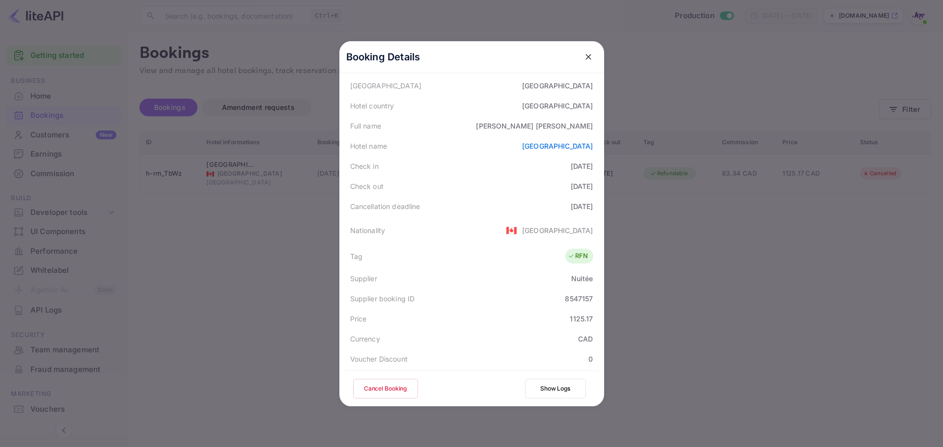
scroll to position [98, 0]
drag, startPoint x: 563, startPoint y: 295, endPoint x: 578, endPoint y: 296, distance: 15.2
click at [578, 296] on div "8547157" at bounding box center [579, 298] width 28 height 10
click at [576, 298] on div "8547157" at bounding box center [579, 298] width 28 height 10
click at [559, 298] on div "Supplier booking ID 8547157" at bounding box center [471, 298] width 253 height 20
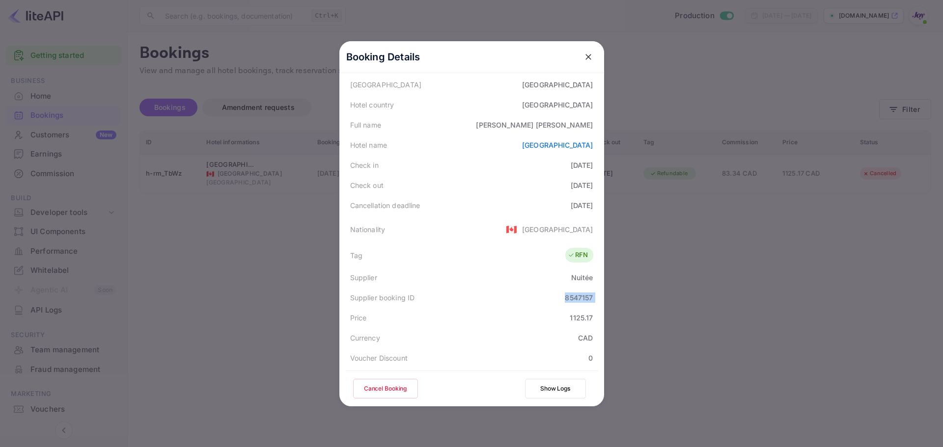
drag, startPoint x: 559, startPoint y: 298, endPoint x: 589, endPoint y: 296, distance: 29.5
click at [589, 296] on div "Supplier booking ID 8547157" at bounding box center [471, 298] width 253 height 20
copy div "8547157"
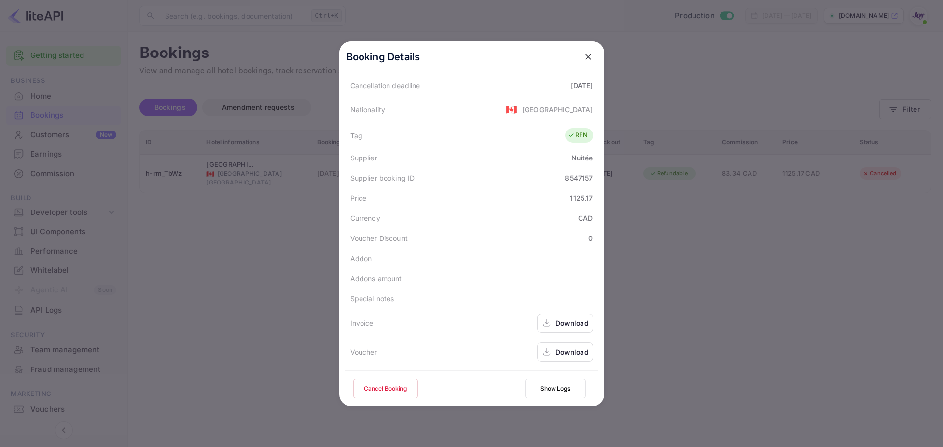
click at [572, 356] on div "Download" at bounding box center [571, 352] width 33 height 10
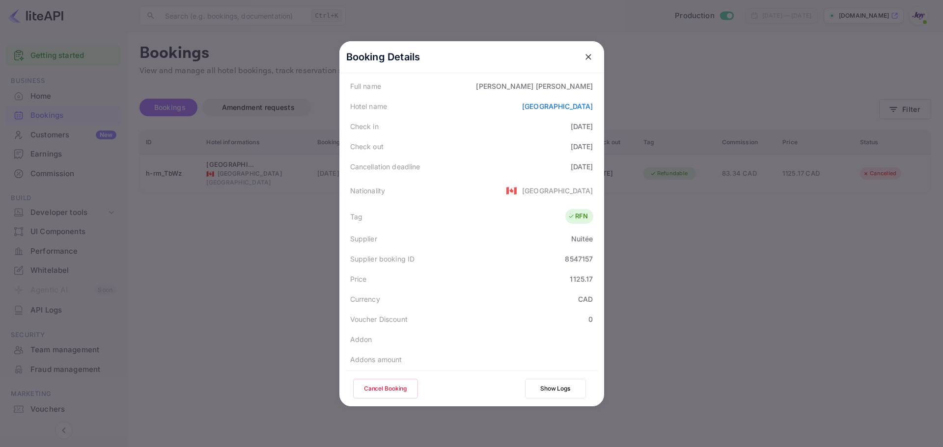
scroll to position [0, 0]
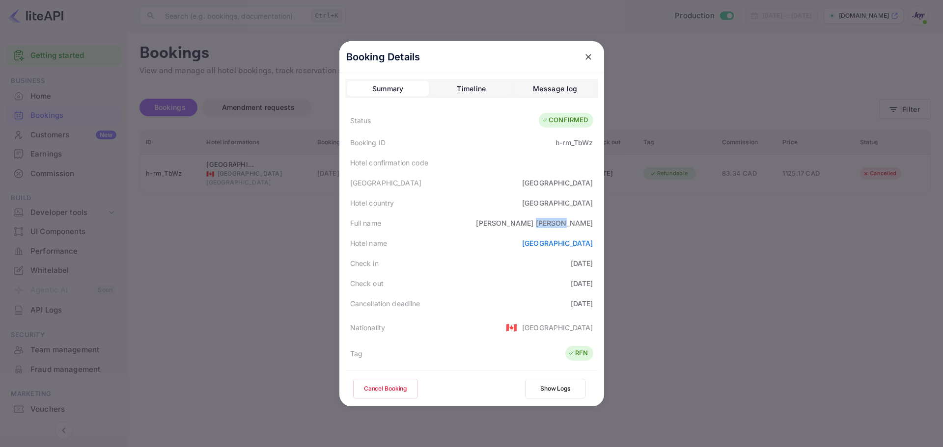
drag, startPoint x: 566, startPoint y: 224, endPoint x: 589, endPoint y: 225, distance: 23.1
click at [589, 225] on div "Karen Crozier" at bounding box center [534, 223] width 117 height 10
copy div "Crozier"
